Goal: Task Accomplishment & Management: Use online tool/utility

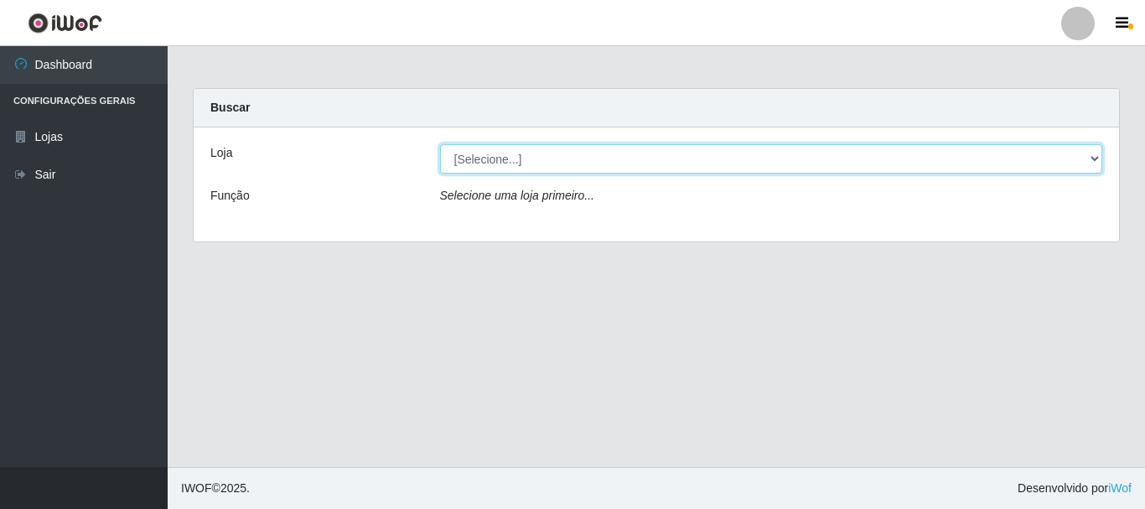
click at [1095, 157] on select "[Selecione...] Nordestão - Alecrim" at bounding box center [771, 158] width 663 height 29
select select "453"
click at [440, 144] on select "[Selecione...] Nordestão - Alecrim" at bounding box center [771, 158] width 663 height 29
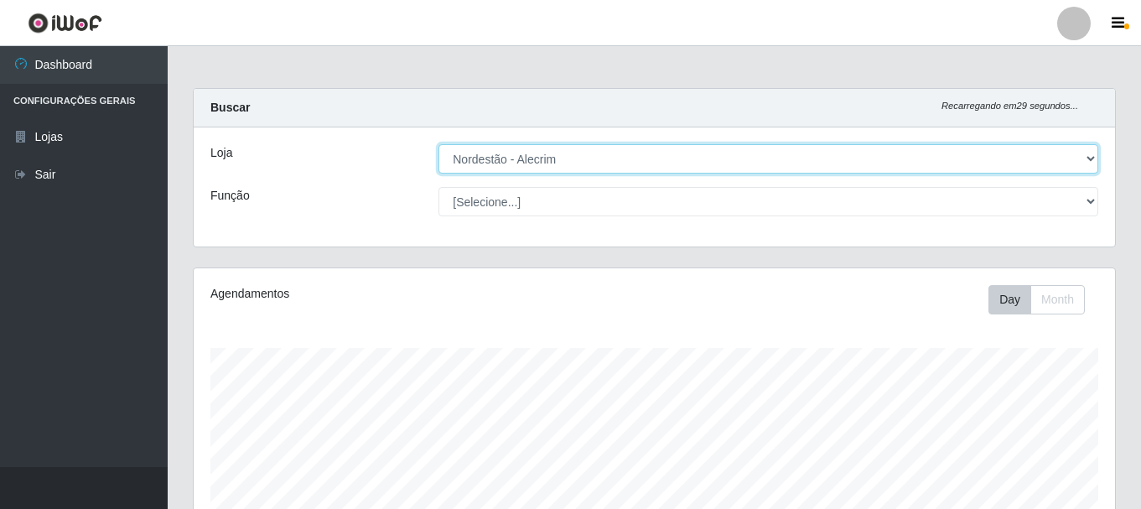
scroll to position [348, 921]
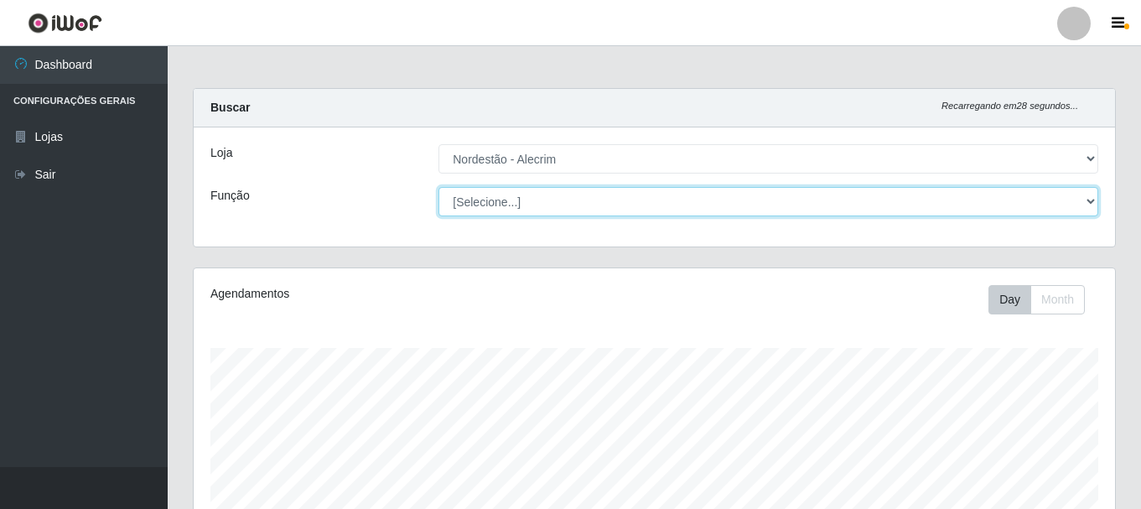
click at [1089, 205] on select "[Selecione...] Embalador Embalador + Embalador ++" at bounding box center [768, 201] width 660 height 29
select select "1"
click at [438, 187] on select "[Selecione...] Embalador Embalador + Embalador ++" at bounding box center [768, 201] width 660 height 29
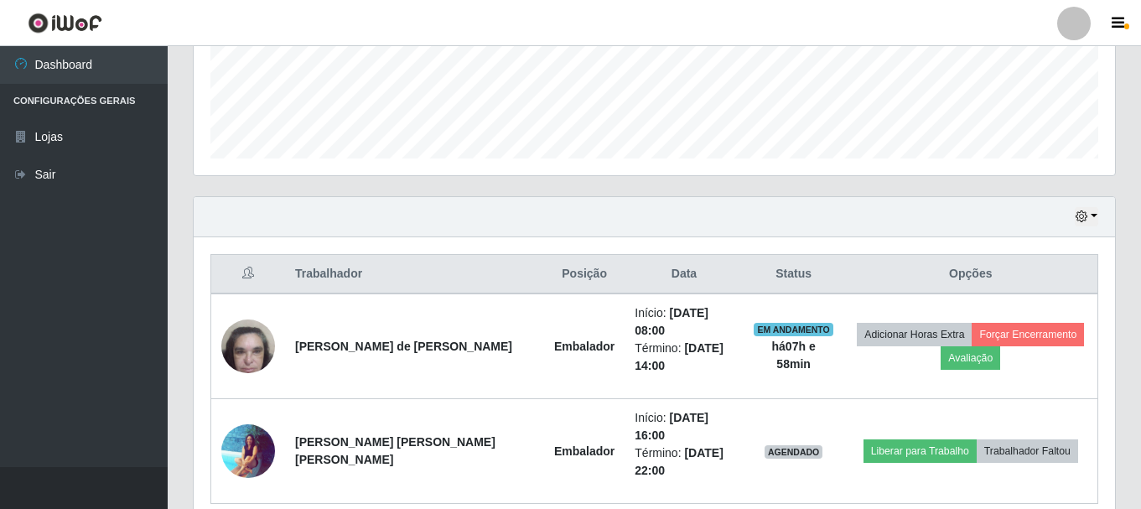
scroll to position [503, 0]
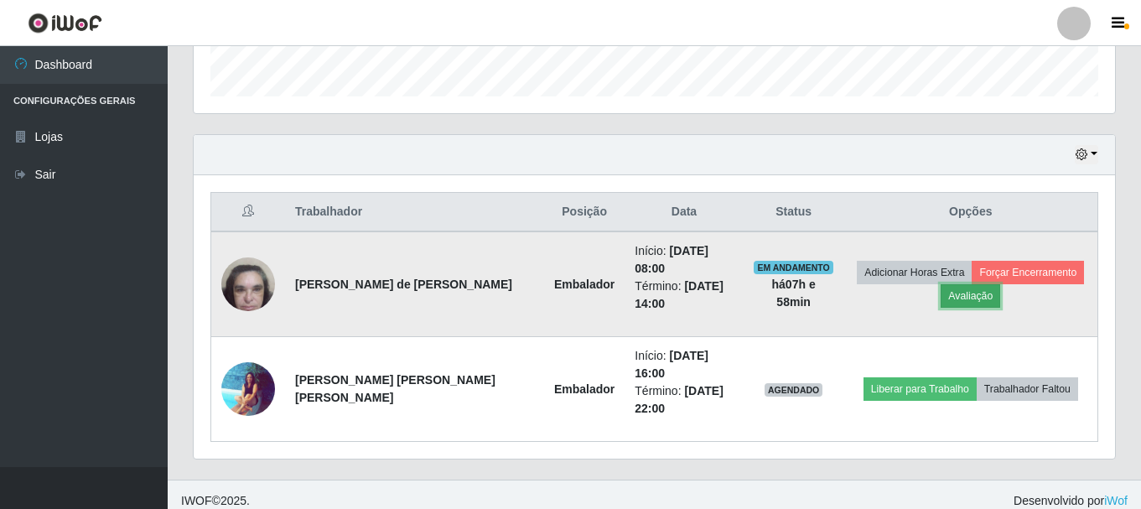
click at [971, 298] on button "Avaliação" at bounding box center [971, 295] width 60 height 23
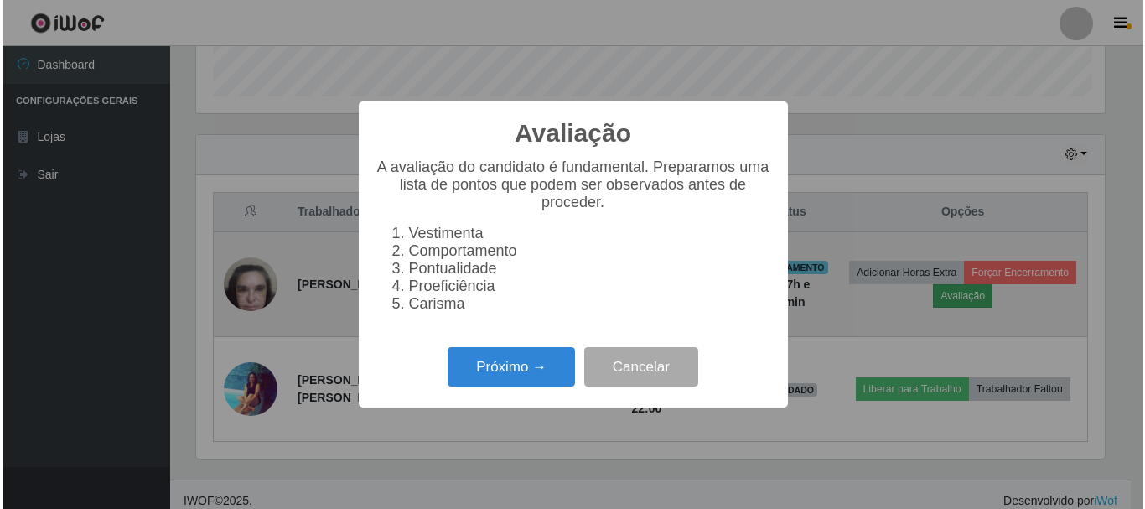
scroll to position [348, 913]
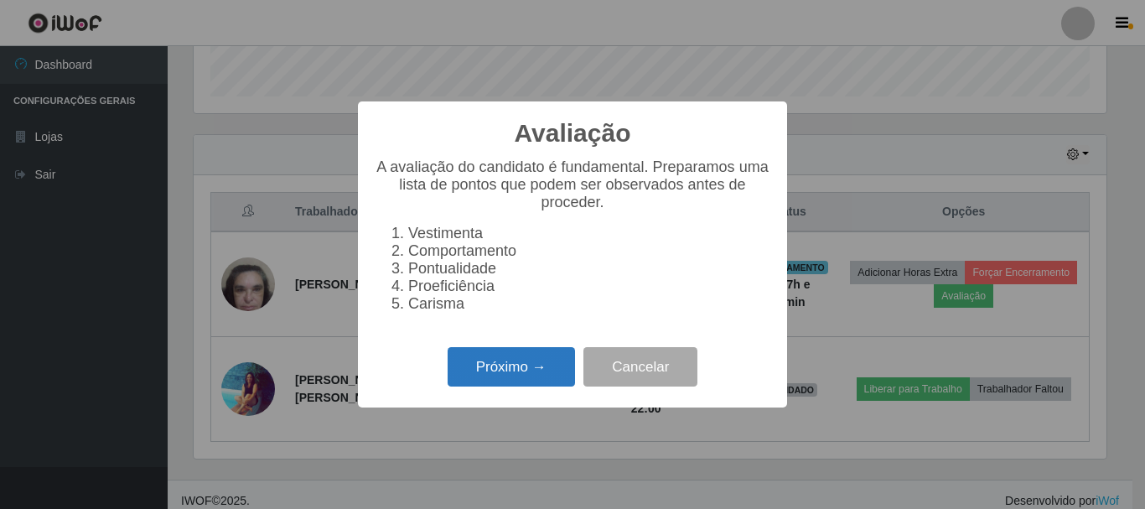
click at [511, 374] on button "Próximo →" at bounding box center [511, 366] width 127 height 39
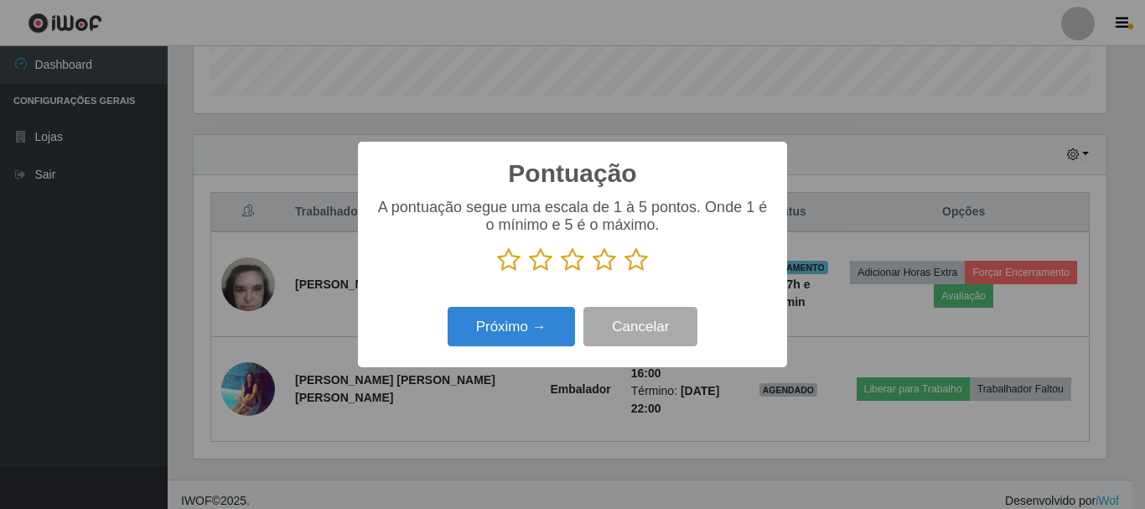
click at [637, 258] on icon at bounding box center [636, 259] width 23 height 25
click at [625, 272] on input "radio" at bounding box center [625, 272] width 0 height 0
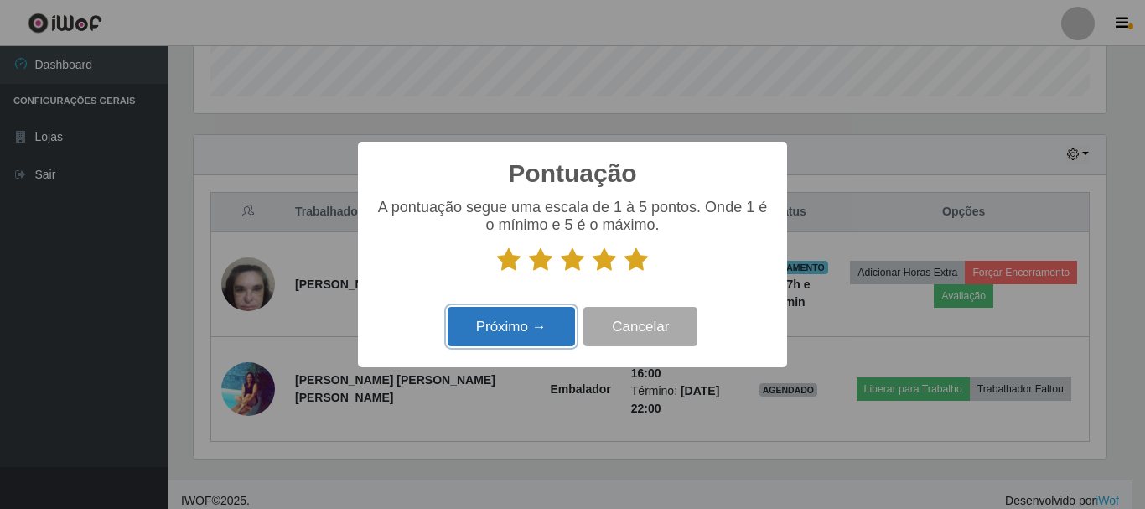
click at [516, 344] on button "Próximo →" at bounding box center [511, 326] width 127 height 39
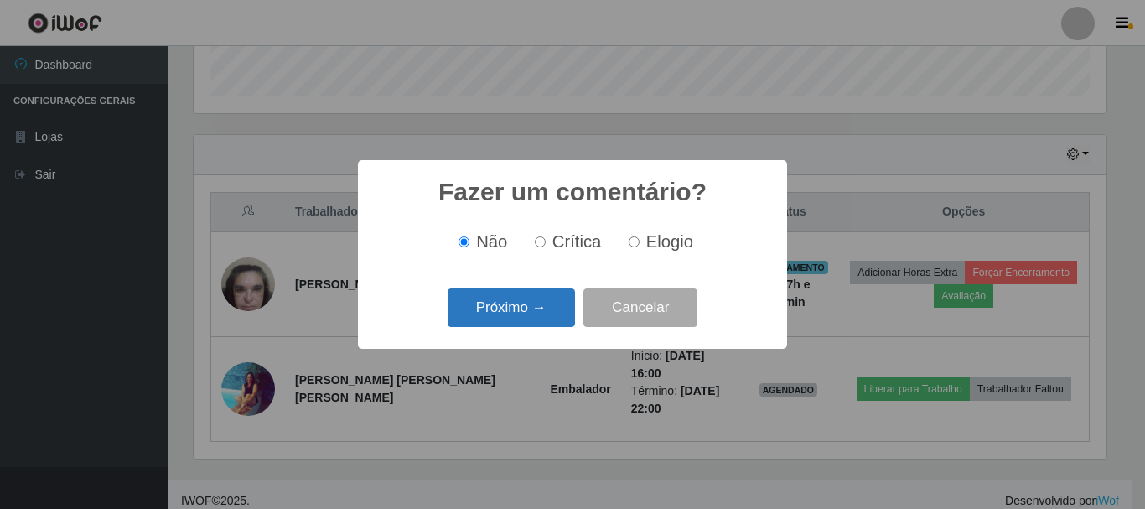
click at [536, 311] on button "Próximo →" at bounding box center [511, 307] width 127 height 39
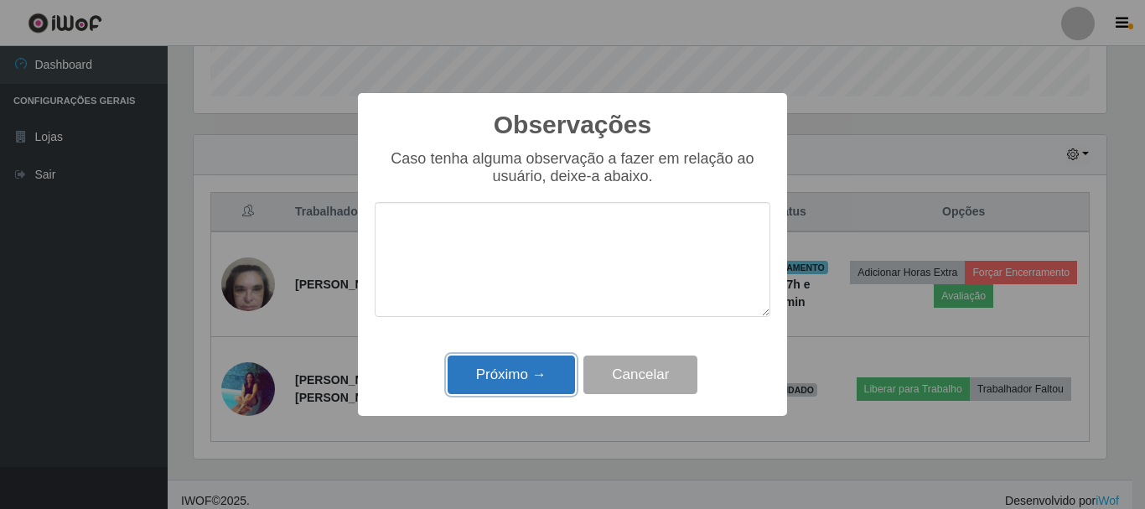
click at [522, 370] on button "Próximo →" at bounding box center [511, 374] width 127 height 39
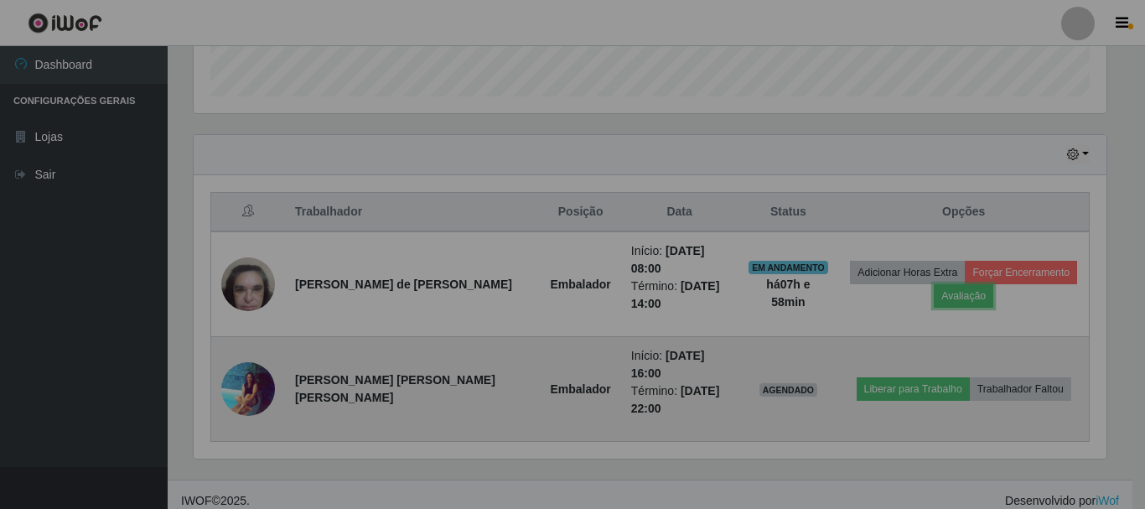
scroll to position [348, 921]
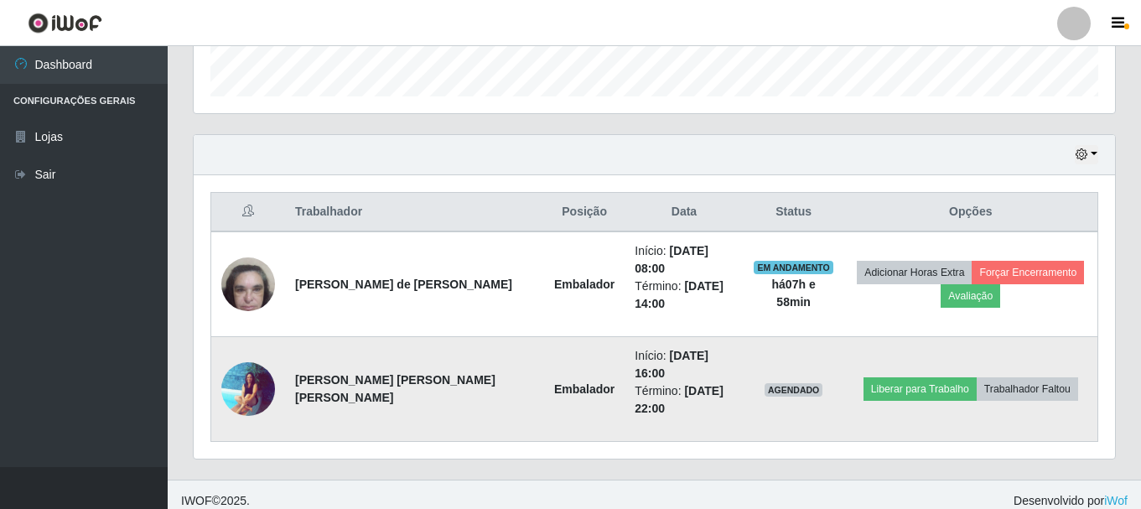
click at [251, 380] on img at bounding box center [248, 388] width 54 height 54
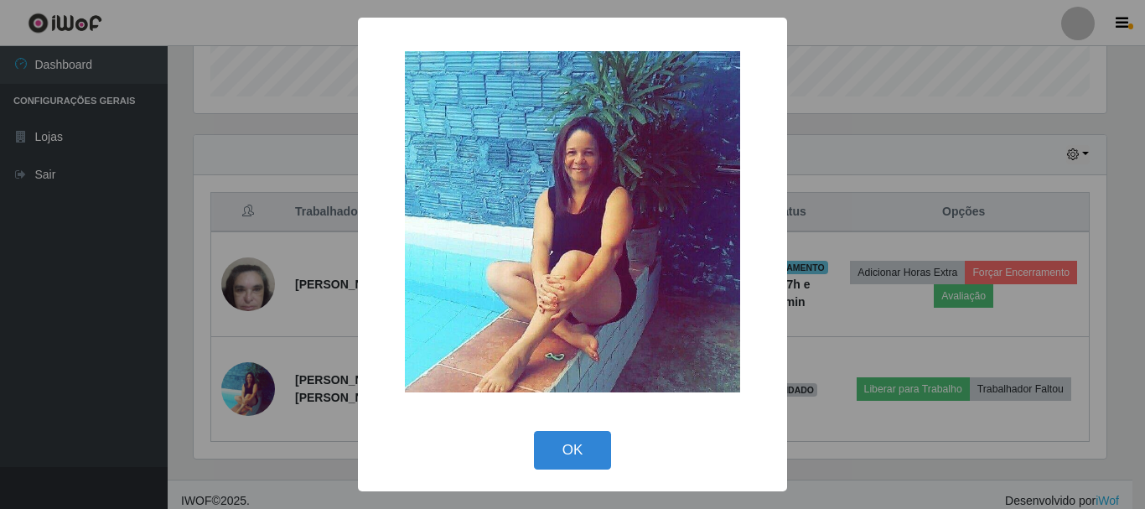
click at [904, 126] on div "× OK Cancel" at bounding box center [572, 254] width 1145 height 509
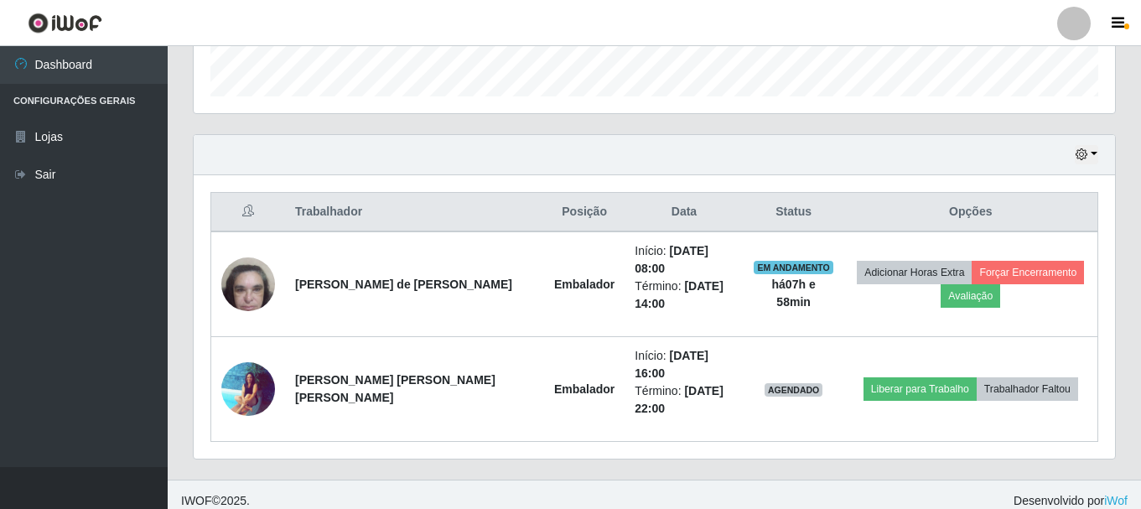
scroll to position [480, 0]
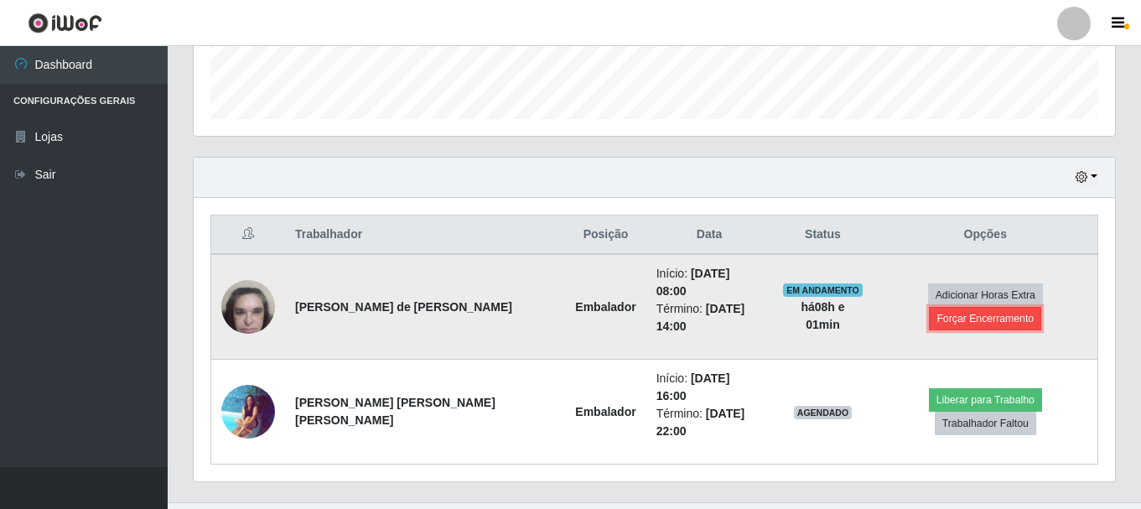
click at [982, 315] on button "Forçar Encerramento" at bounding box center [985, 318] width 112 height 23
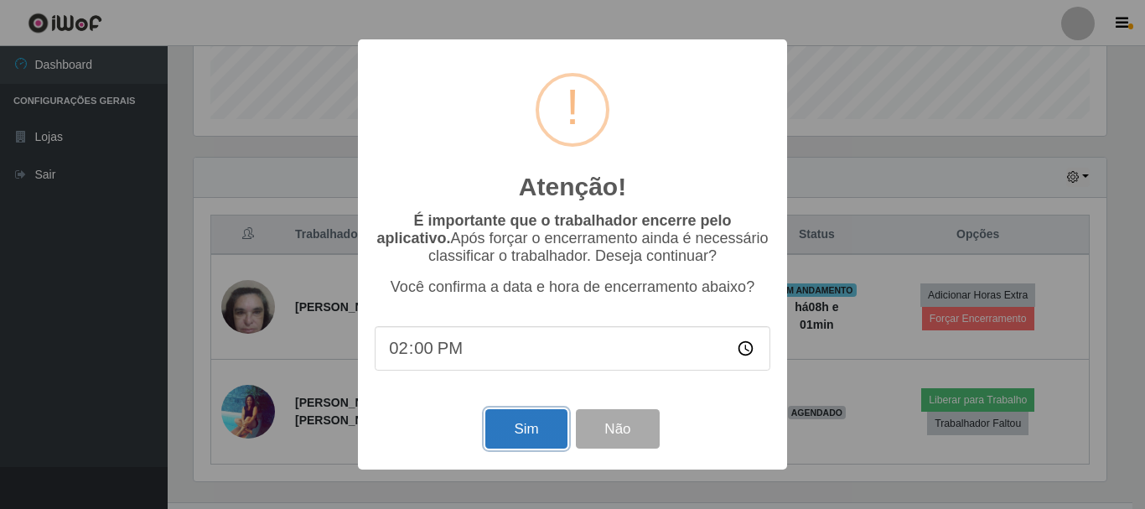
click at [512, 438] on button "Sim" at bounding box center [525, 428] width 81 height 39
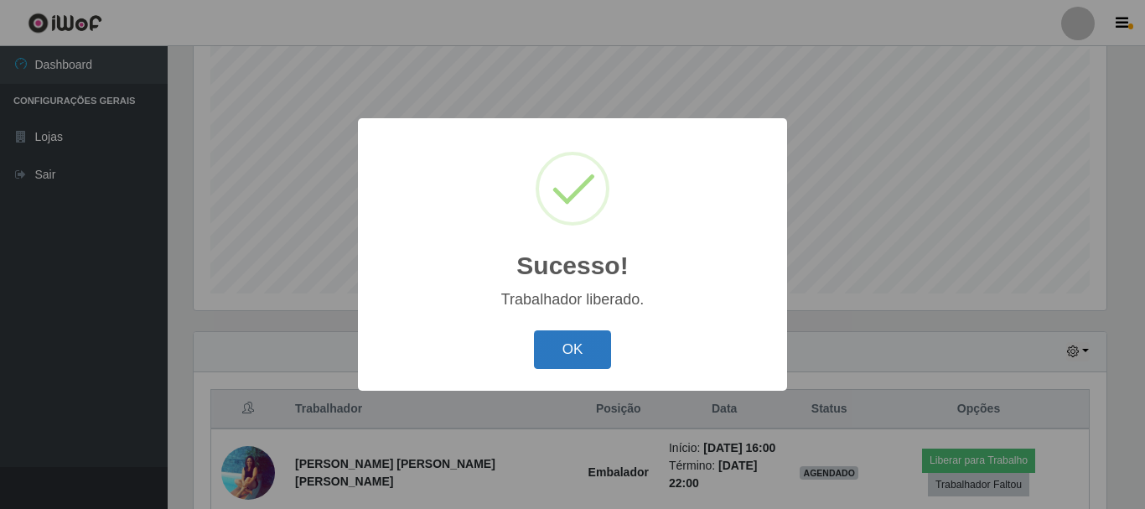
click at [577, 348] on button "OK" at bounding box center [573, 349] width 78 height 39
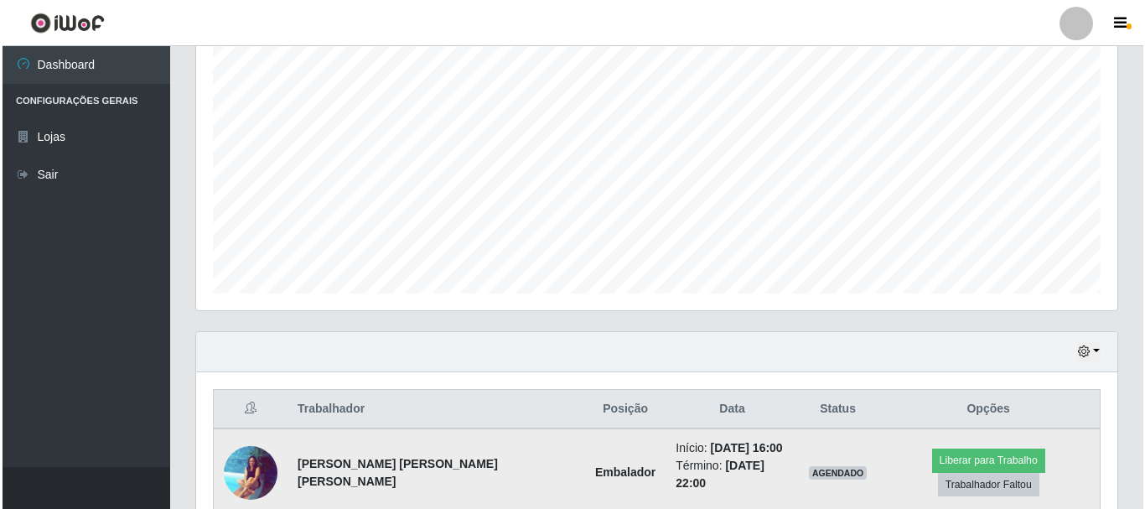
scroll to position [381, 0]
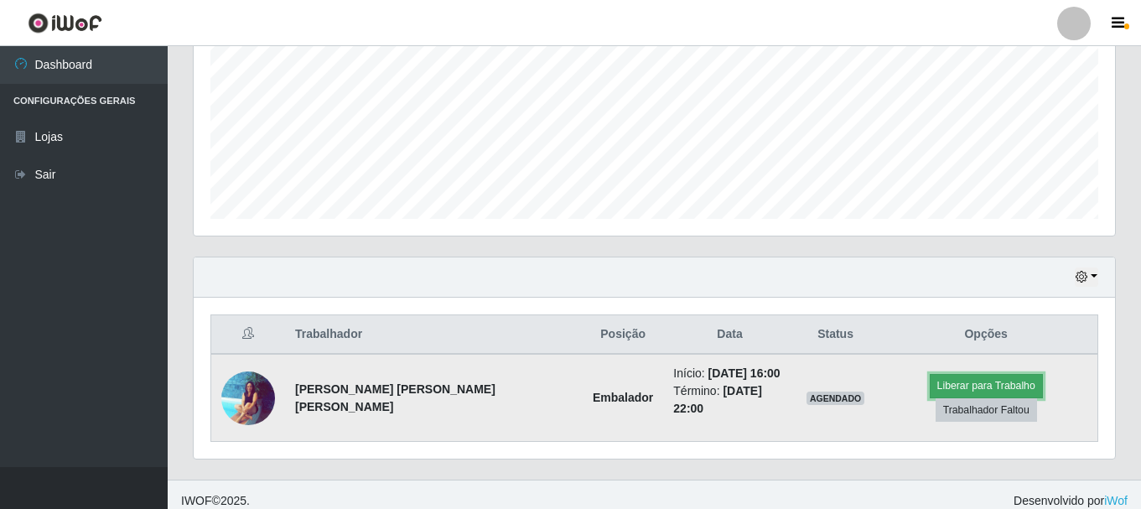
click at [930, 394] on button "Liberar para Trabalho" at bounding box center [986, 385] width 113 height 23
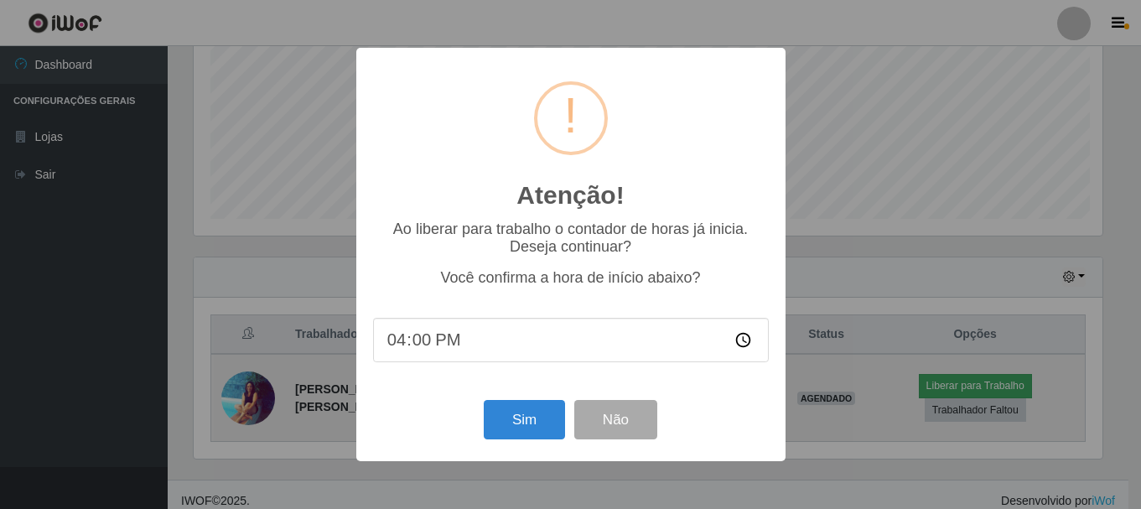
scroll to position [348, 913]
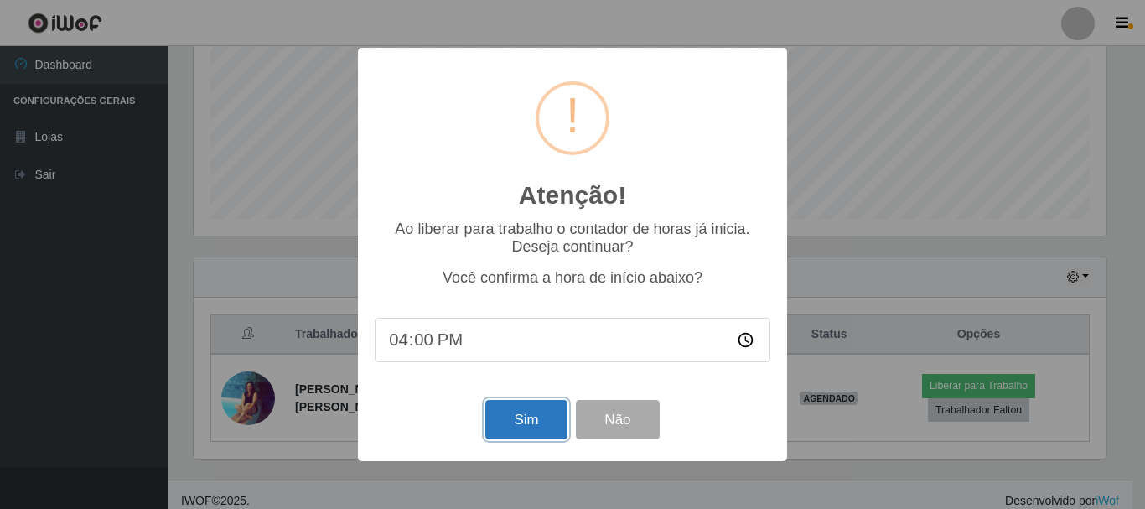
click at [549, 427] on button "Sim" at bounding box center [525, 419] width 81 height 39
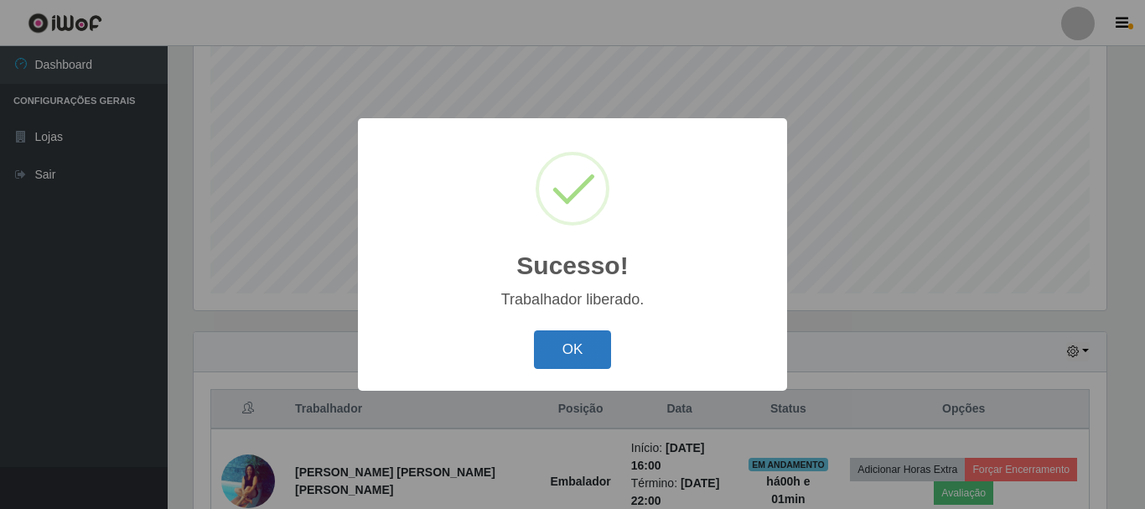
click at [578, 352] on button "OK" at bounding box center [573, 349] width 78 height 39
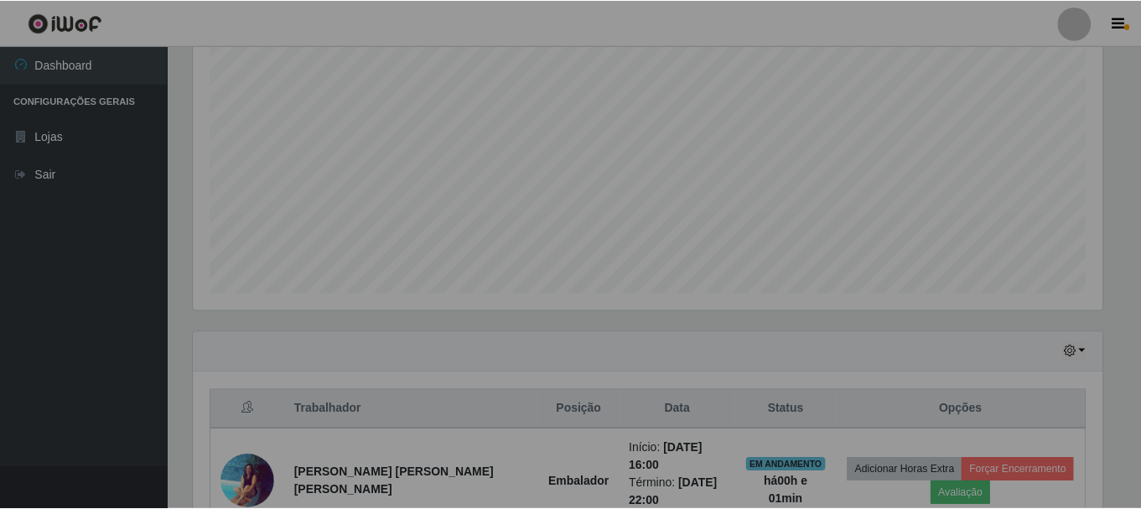
scroll to position [348, 921]
